Goal: Task Accomplishment & Management: Manage account settings

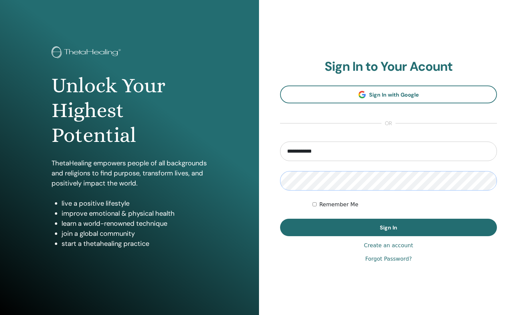
click at [389, 227] on button "Sign In" at bounding box center [388, 226] width 217 height 17
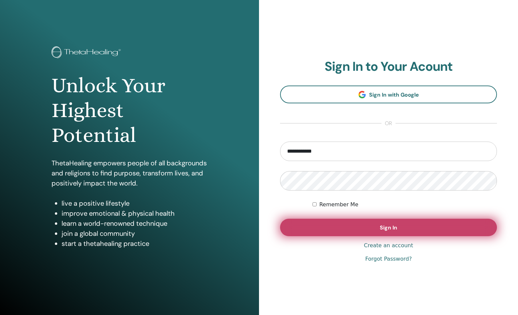
click at [376, 223] on button "Sign In" at bounding box center [388, 226] width 217 height 17
click at [377, 228] on button "Sign In" at bounding box center [388, 226] width 217 height 17
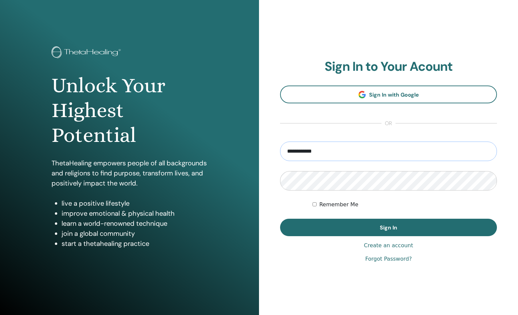
drag, startPoint x: 321, startPoint y: 152, endPoint x: 278, endPoint y: 153, distance: 42.5
click at [278, 153] on div "**********" at bounding box center [388, 161] width 259 height 322
type input "**********"
click at [389, 227] on button "Sign In" at bounding box center [388, 226] width 217 height 17
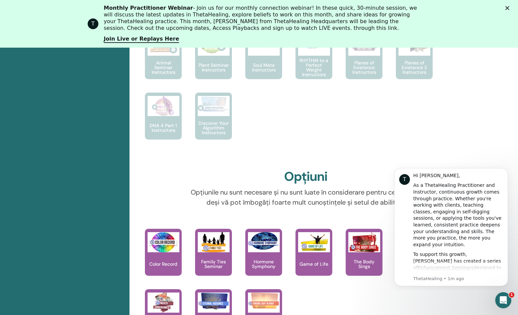
scroll to position [537, 0]
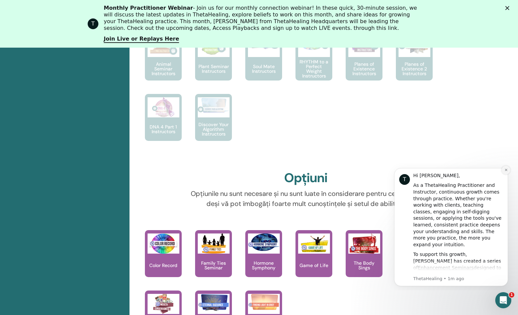
click at [506, 169] on icon "Dismiss notification" at bounding box center [506, 169] width 2 height 2
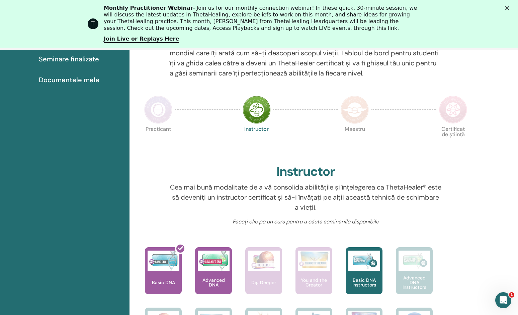
scroll to position [84, 0]
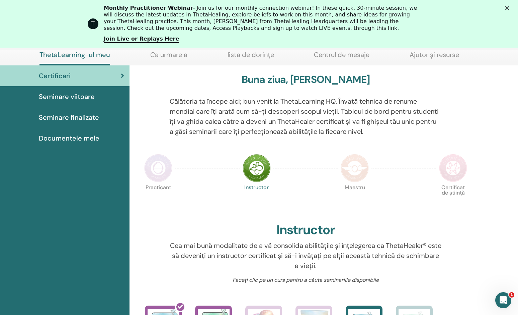
drag, startPoint x: 267, startPoint y: 119, endPoint x: 340, endPoint y: 151, distance: 80.0
click at [272, 121] on p "Călătoria ta începe aici; bun venit la ThetaLearning HQ. Învață tehnica de renu…" at bounding box center [306, 116] width 272 height 40
click at [233, 104] on p "Călătoria ta începe aici; bun venit la ThetaLearning HQ. Învață tehnica de renu…" at bounding box center [306, 116] width 272 height 40
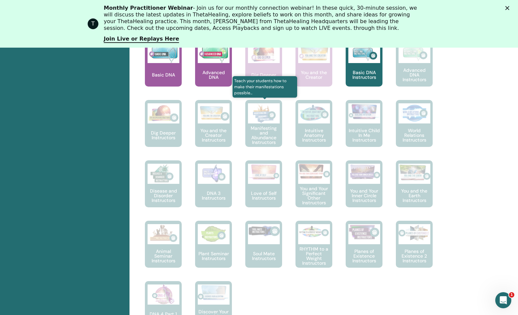
scroll to position [0, 0]
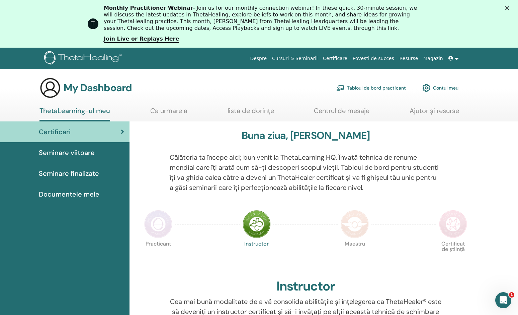
click at [172, 110] on link "Ca urmare a" at bounding box center [168, 113] width 37 height 13
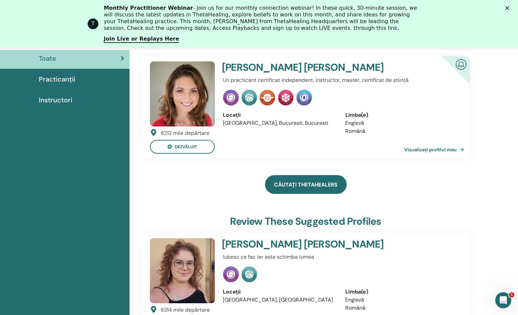
scroll to position [52, 0]
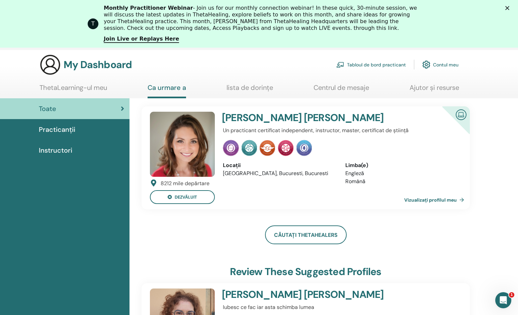
click at [94, 86] on link "ThetaLearning-ul meu" at bounding box center [74, 89] width 68 height 13
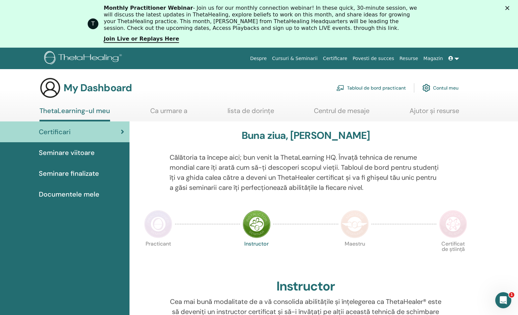
click at [254, 110] on link "lista de dorințe" at bounding box center [251, 113] width 47 height 13
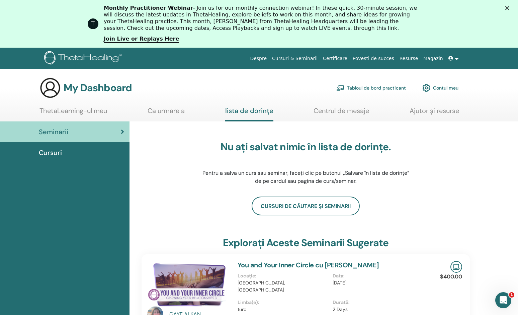
click at [343, 57] on link "Certificare" at bounding box center [336, 58] width 30 height 12
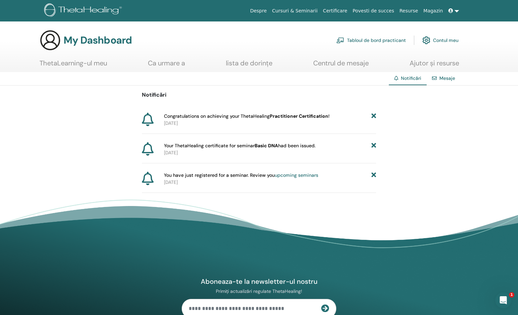
click at [172, 181] on p "[DATE]" at bounding box center [270, 182] width 212 height 7
click at [247, 146] on span "Your ThetaHealing certificate for seminar Basic DNA had been issued." at bounding box center [240, 145] width 152 height 7
click at [447, 78] on link "Mesaje" at bounding box center [448, 78] width 16 height 6
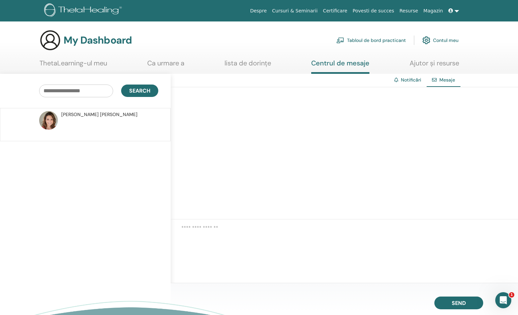
click at [440, 39] on link "Contul meu" at bounding box center [441, 40] width 36 height 15
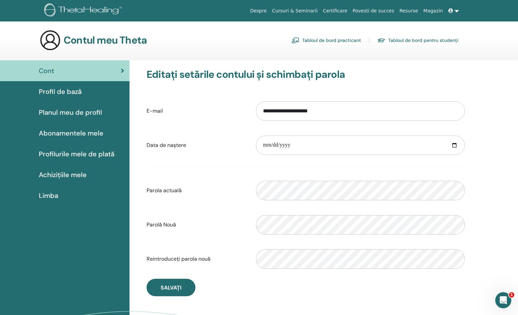
click at [63, 173] on span "Achizițiile mele" at bounding box center [63, 174] width 48 height 10
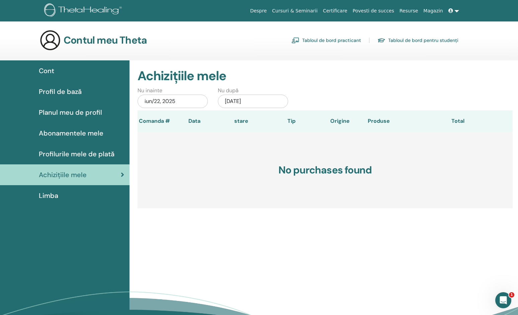
click at [60, 157] on span "Profilurile mele de plată" at bounding box center [77, 154] width 76 height 10
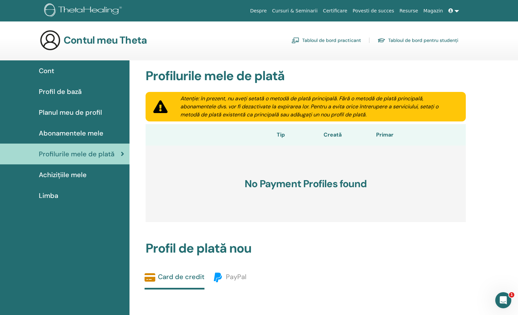
click at [62, 132] on span "Abonamentele mele" at bounding box center [71, 133] width 65 height 10
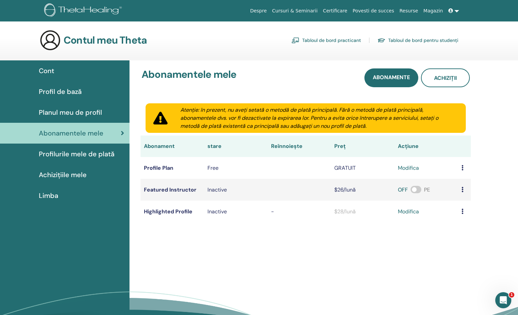
click at [455, 11] on link at bounding box center [454, 11] width 16 height 12
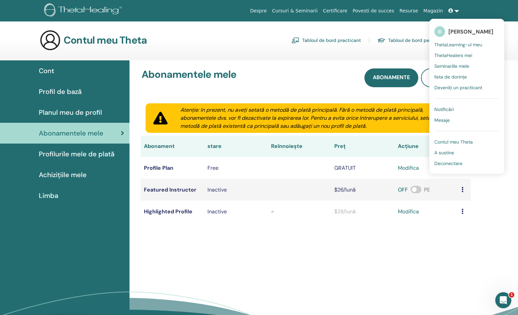
click at [454, 46] on span "ThetaLearning-ul meu" at bounding box center [459, 45] width 48 height 6
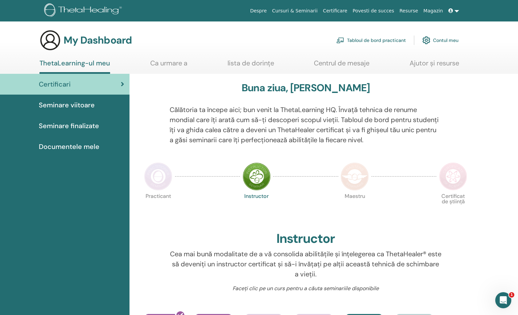
click at [256, 178] on img at bounding box center [257, 176] width 28 height 28
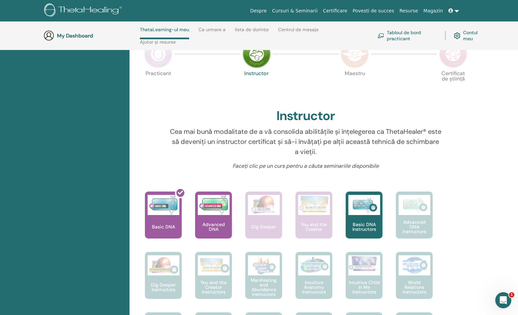
scroll to position [200, 0]
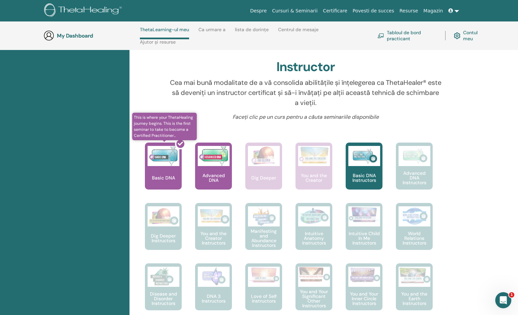
click at [161, 160] on div at bounding box center [167, 168] width 37 height 60
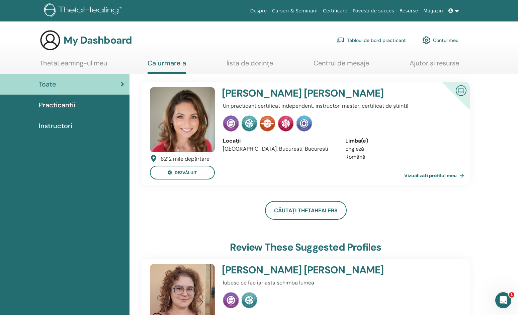
click at [62, 103] on span "Practicanții" at bounding box center [57, 105] width 37 height 10
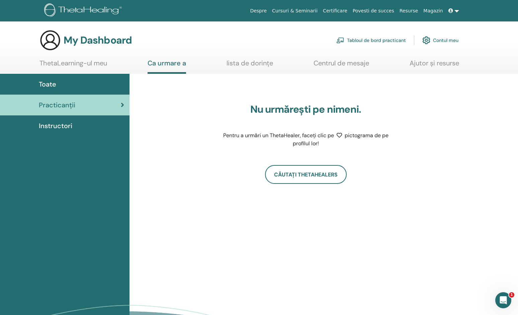
click at [455, 13] on link at bounding box center [454, 11] width 16 height 12
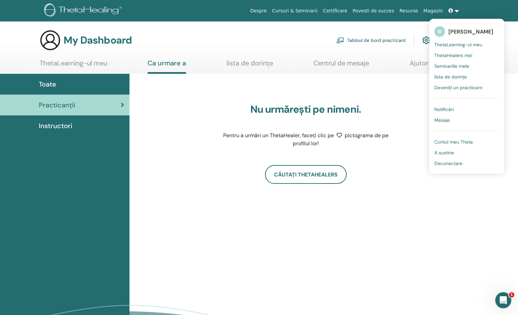
click at [459, 30] on span "[PERSON_NAME]" at bounding box center [471, 31] width 45 height 7
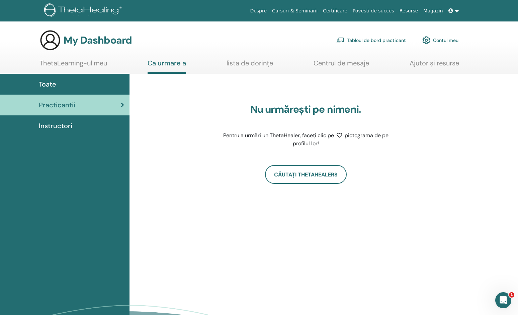
click at [457, 12] on link at bounding box center [454, 11] width 16 height 12
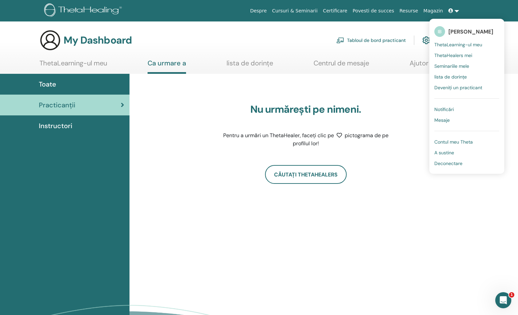
click at [443, 119] on span "Mesaje" at bounding box center [442, 120] width 15 height 6
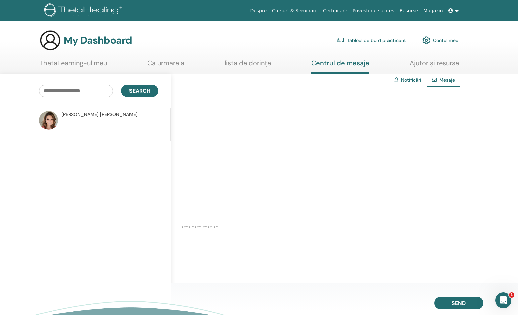
click at [412, 79] on link "Notificări" at bounding box center [411, 80] width 20 height 6
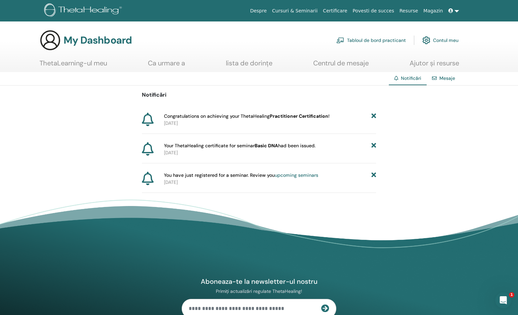
click at [151, 123] on icon at bounding box center [148, 119] width 12 height 13
click at [179, 122] on p "2025-09-21" at bounding box center [270, 123] width 212 height 7
click at [200, 124] on p "2025-09-21" at bounding box center [270, 123] width 212 height 7
click at [446, 76] on link "Mesaje" at bounding box center [448, 78] width 16 height 6
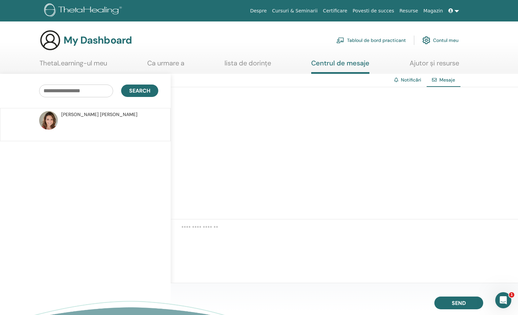
click at [76, 57] on section "My Dashboard Tabloul de bord practicant Contul meu ThetaLearning-ul meu Ca urma…" at bounding box center [259, 51] width 518 height 44
click at [70, 65] on link "ThetaLearning-ul meu" at bounding box center [74, 65] width 68 height 13
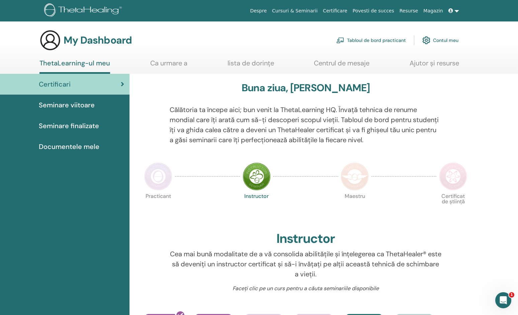
click at [255, 177] on img at bounding box center [257, 176] width 28 height 28
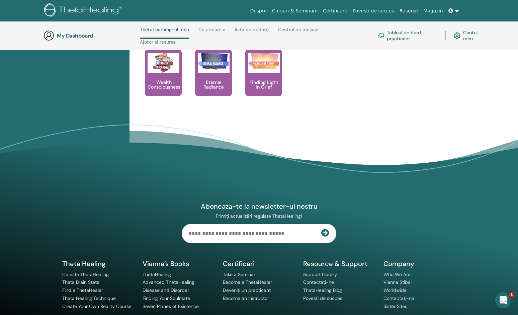
scroll to position [732, 0]
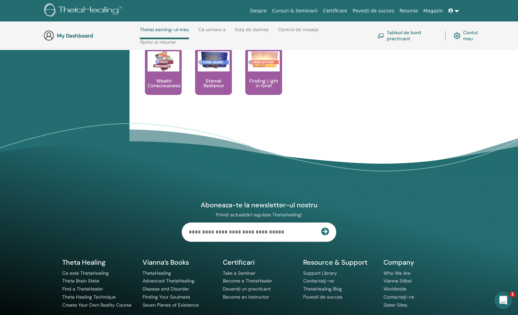
click at [503, 299] on icon "Open Intercom Messenger" at bounding box center [502, 298] width 11 height 11
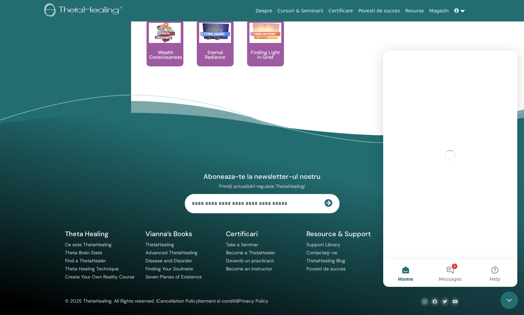
scroll to position [0, 0]
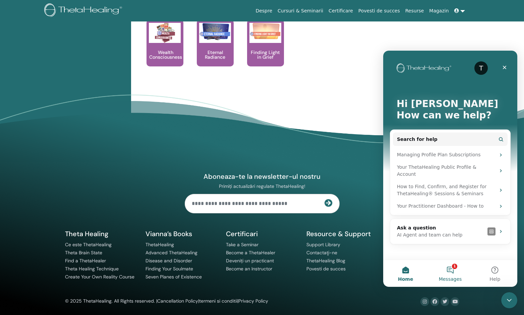
click at [455, 273] on button "1 Messages" at bounding box center [449, 273] width 45 height 27
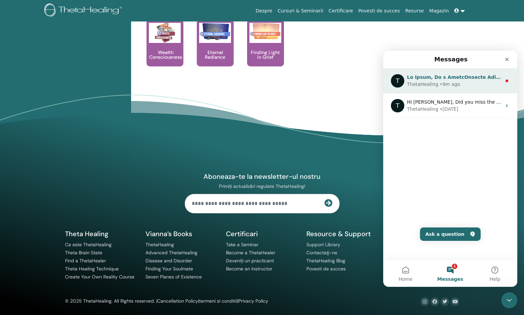
click at [442, 81] on div "• 9m ago" at bounding box center [449, 84] width 20 height 7
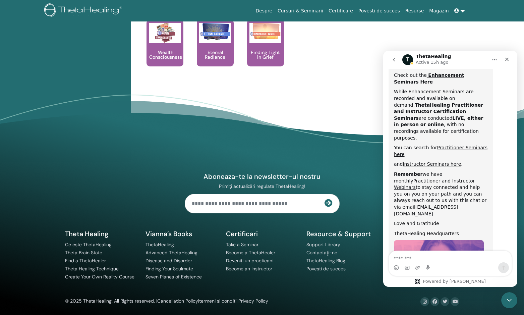
scroll to position [362, 0]
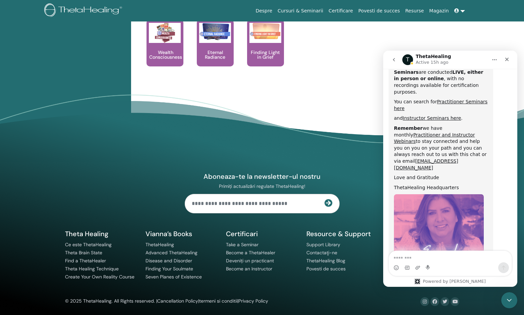
click at [396, 57] on button "go back" at bounding box center [393, 59] width 13 height 13
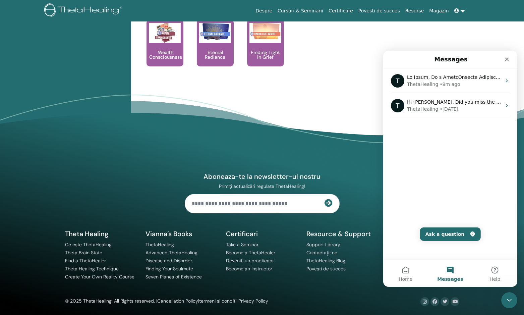
scroll to position [0, 0]
click at [505, 58] on icon "Close" at bounding box center [507, 60] width 4 height 4
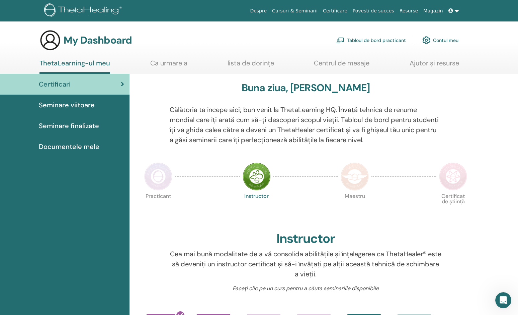
click at [457, 9] on link at bounding box center [454, 11] width 16 height 12
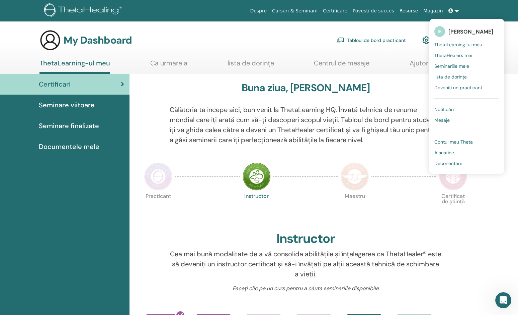
click at [80, 144] on span "Documentele mele" at bounding box center [69, 146] width 61 height 10
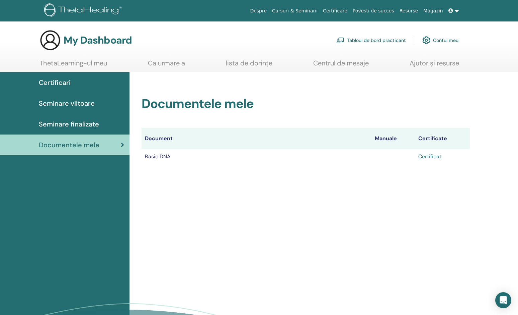
click at [431, 155] on link "Certificat" at bounding box center [430, 156] width 23 height 7
